Goal: Understand site structure: Understand site structure

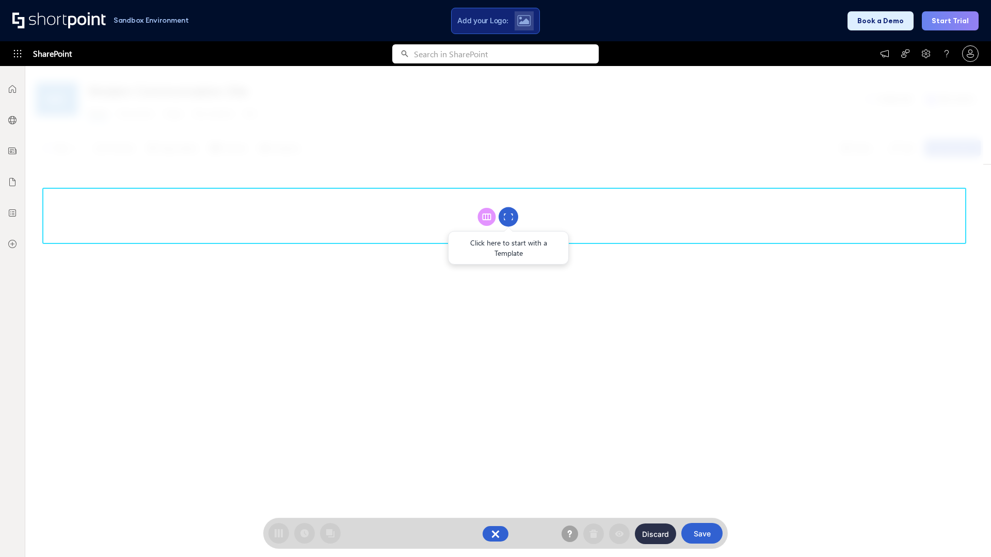
click at [508, 217] on circle at bounding box center [509, 217] width 20 height 20
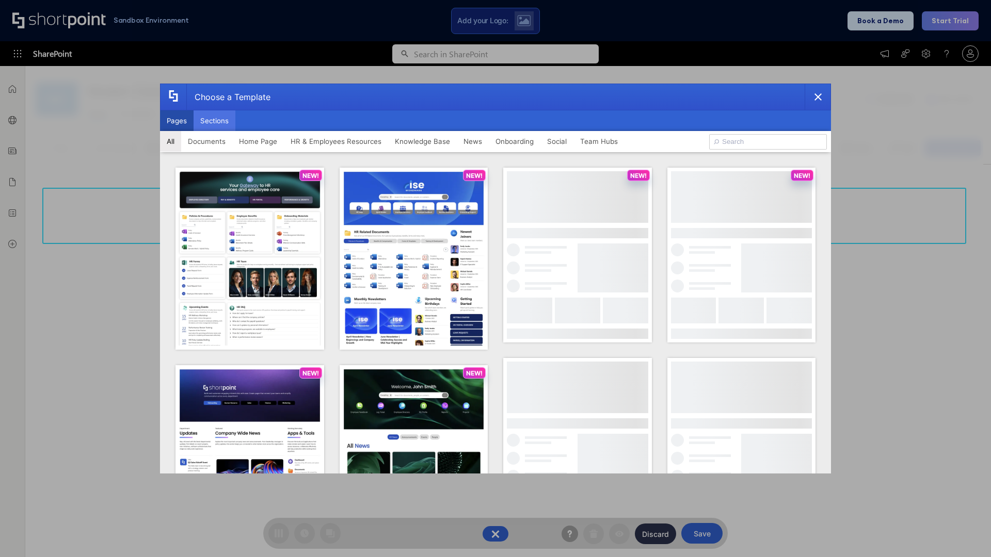
click at [214, 121] on button "Sections" at bounding box center [215, 120] width 42 height 21
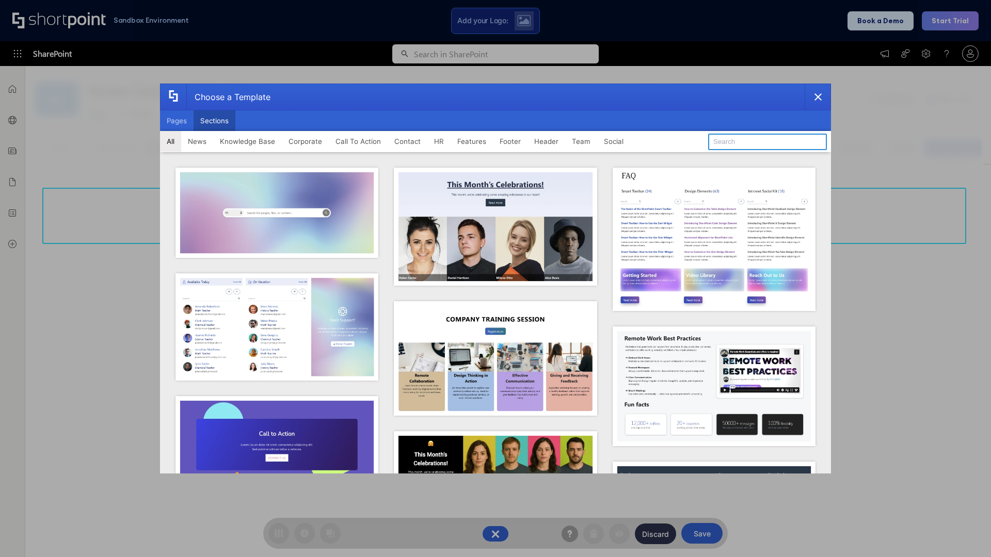
type input "Header 3"
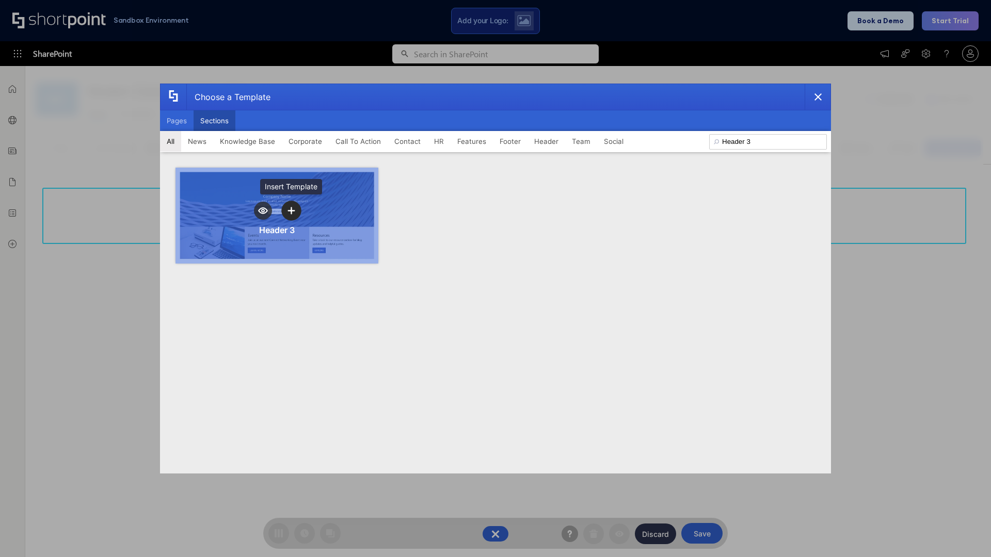
click at [291, 211] on icon "template selector" at bounding box center [290, 210] width 7 height 7
